Goal: Transaction & Acquisition: Purchase product/service

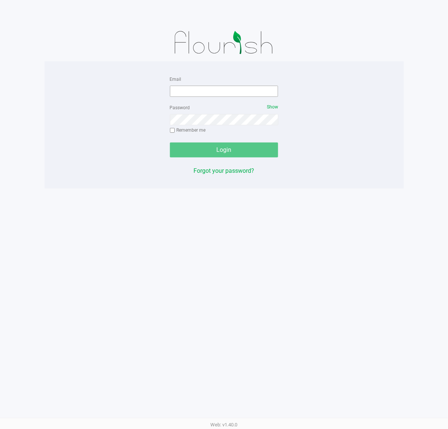
drag, startPoint x: 210, startPoint y: 98, endPoint x: 212, endPoint y: 93, distance: 4.9
click at [212, 93] on form "Email Password Show Remember me Login" at bounding box center [224, 115] width 108 height 83
click at [211, 93] on input "Email" at bounding box center [224, 91] width 108 height 11
type input "[EMAIL_ADDRESS][DOMAIN_NAME]"
click at [229, 144] on button "Login" at bounding box center [224, 149] width 108 height 15
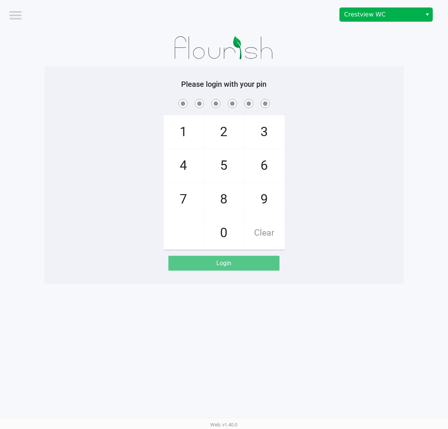
click at [424, 14] on span "Select" at bounding box center [427, 14] width 6 height 9
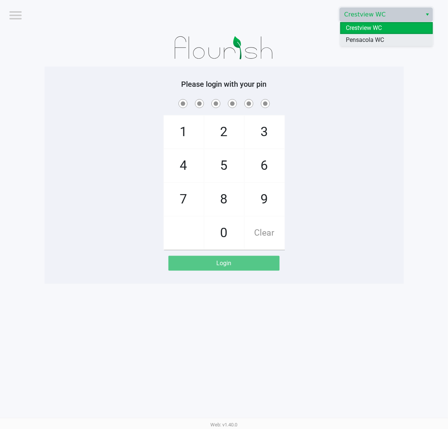
click at [402, 43] on li "Pensacola WC" at bounding box center [386, 40] width 93 height 12
checkbox input "true"
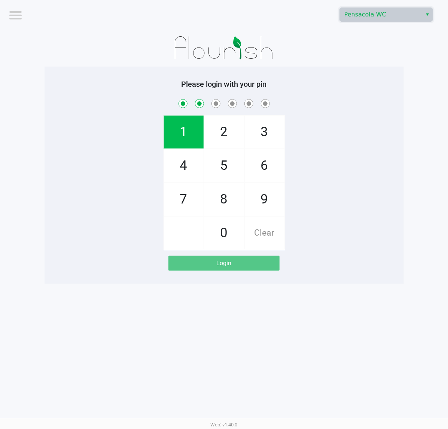
checkbox input "true"
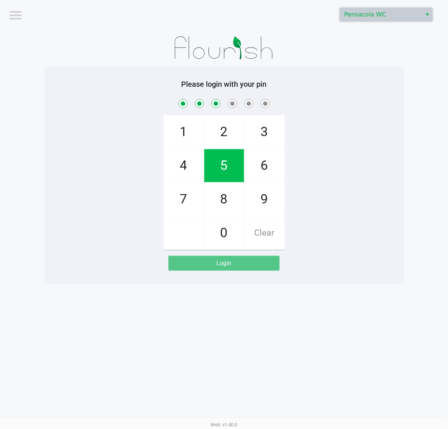
checkbox input "true"
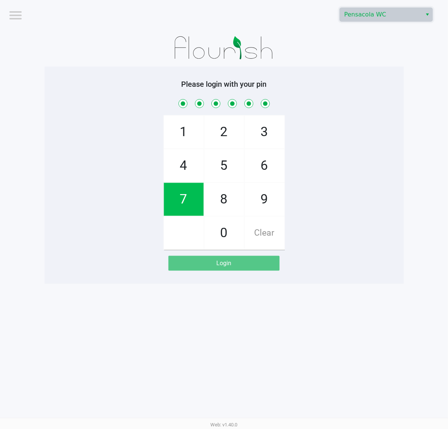
checkbox input "true"
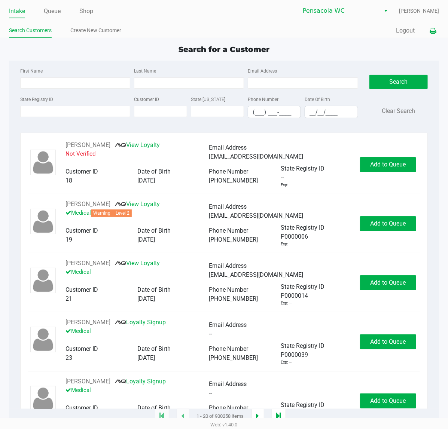
click at [433, 26] on button at bounding box center [432, 31] width 12 height 14
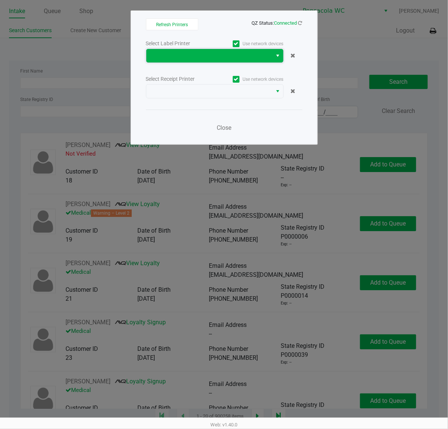
click at [163, 55] on span at bounding box center [209, 55] width 117 height 9
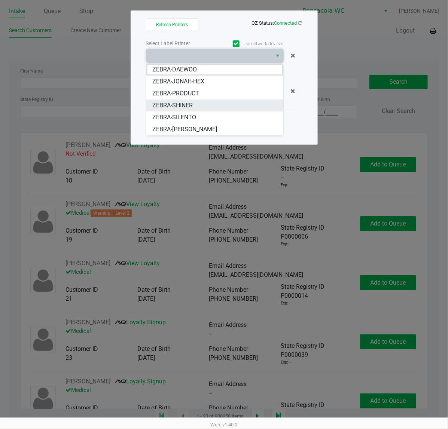
click at [186, 102] on span "ZEBRA-SHINER" at bounding box center [172, 105] width 40 height 9
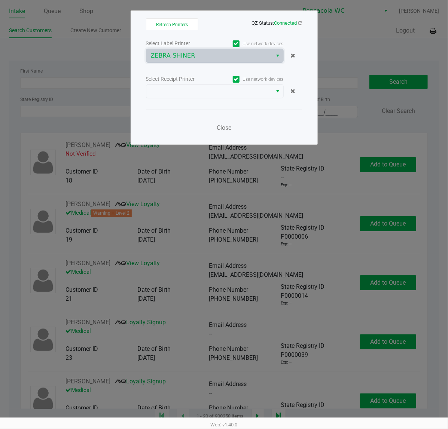
click at [188, 102] on div "Select Label Printer Use network devices ZEBRA-SHINER Select Receipt Printer Us…" at bounding box center [224, 88] width 156 height 98
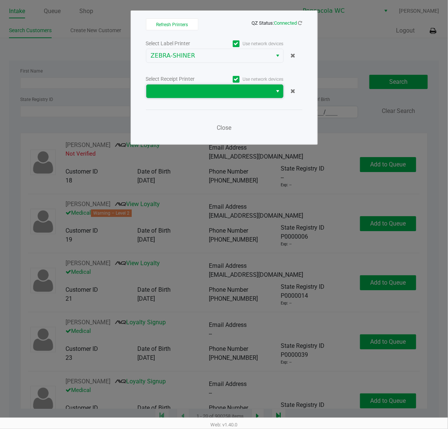
click at [188, 84] on kendo-dropdownlist at bounding box center [215, 91] width 138 height 14
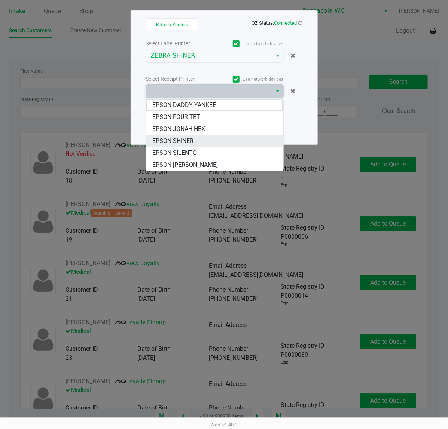
click at [186, 139] on span "EPSON-SHINER" at bounding box center [172, 141] width 41 height 9
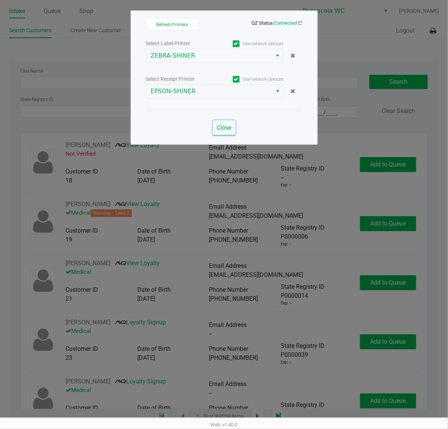
click at [220, 130] on span "Close" at bounding box center [224, 127] width 15 height 7
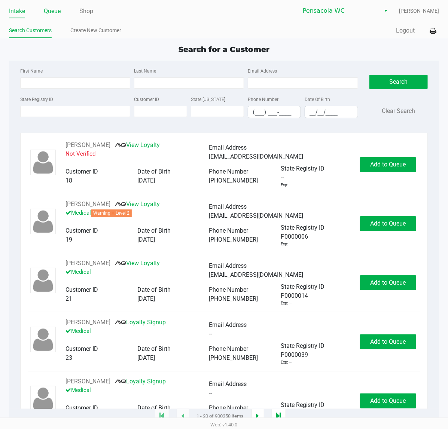
click at [56, 10] on link "Queue" at bounding box center [52, 11] width 17 height 10
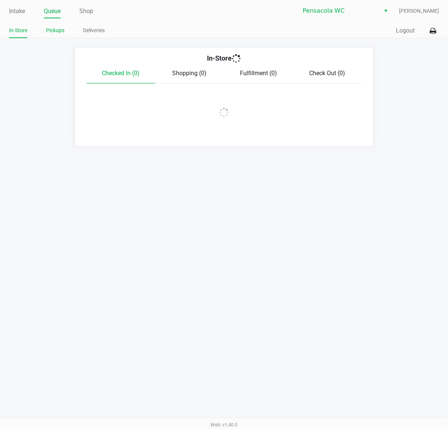
click at [57, 32] on link "Pickups" at bounding box center [55, 30] width 18 height 9
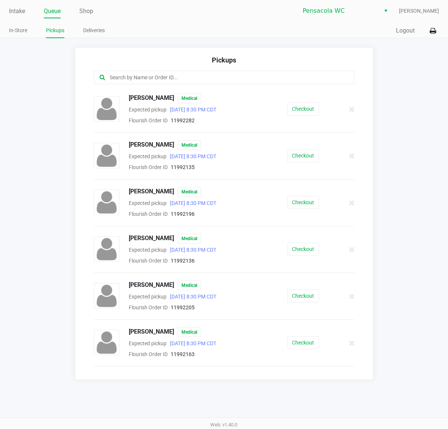
click at [301, 196] on div "[PERSON_NAME] Medical Expected pickup [DATE] 8:30 PM CDT Flourish Order ID 1199…" at bounding box center [224, 202] width 272 height 31
click at [299, 206] on button "Checkout" at bounding box center [303, 202] width 32 height 13
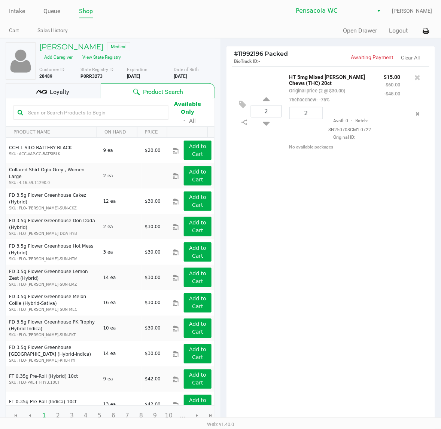
scroll to position [86, 0]
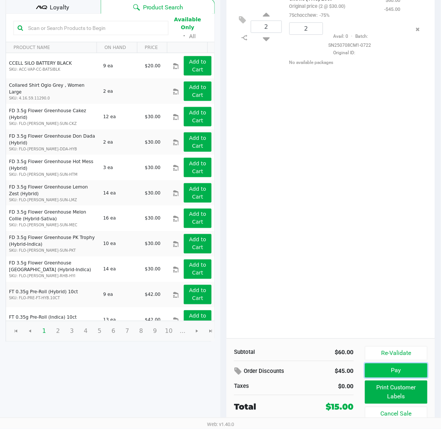
click at [413, 364] on button "Pay" at bounding box center [396, 371] width 62 height 14
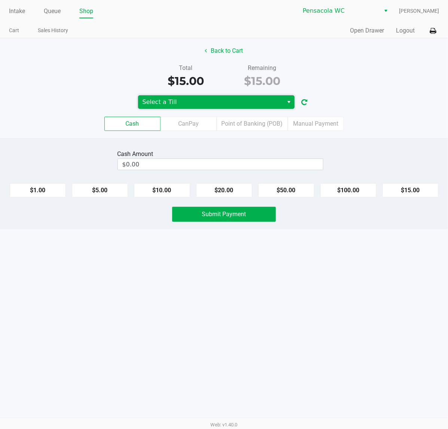
click at [260, 98] on span "Select a Till" at bounding box center [210, 102] width 137 height 9
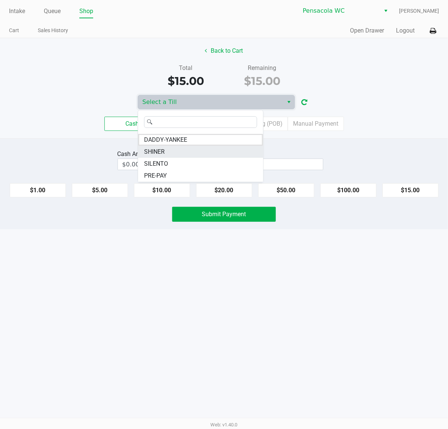
click at [160, 147] on span "SHINER" at bounding box center [154, 151] width 21 height 9
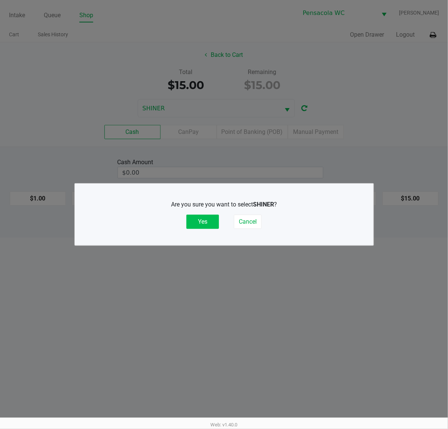
click at [209, 225] on button "Yes" at bounding box center [202, 222] width 33 height 14
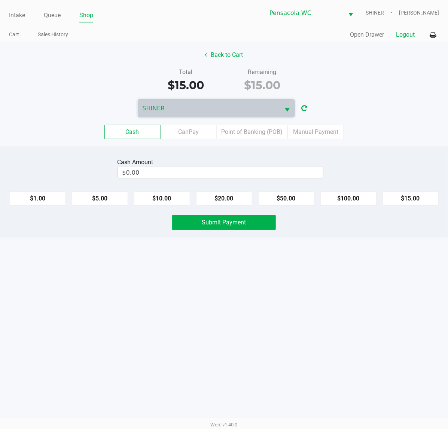
click at [404, 38] on button "Logout" at bounding box center [405, 34] width 19 height 9
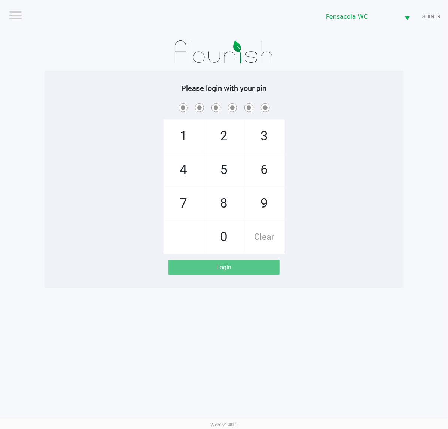
click at [333, 248] on div "1 4 7 2 5 8 0 3 6 9 Clear" at bounding box center [224, 178] width 359 height 152
checkbox input "true"
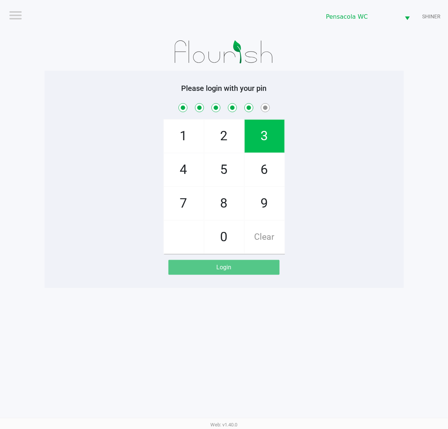
checkbox input "true"
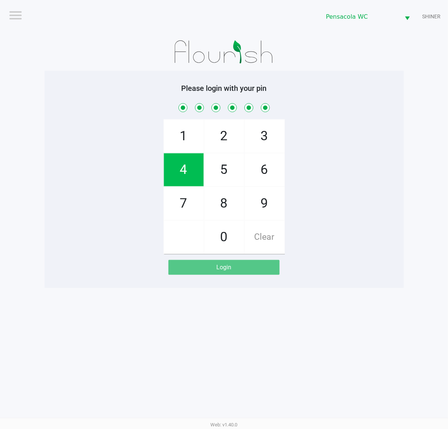
checkbox input "true"
